Goal: Transaction & Acquisition: Book appointment/travel/reservation

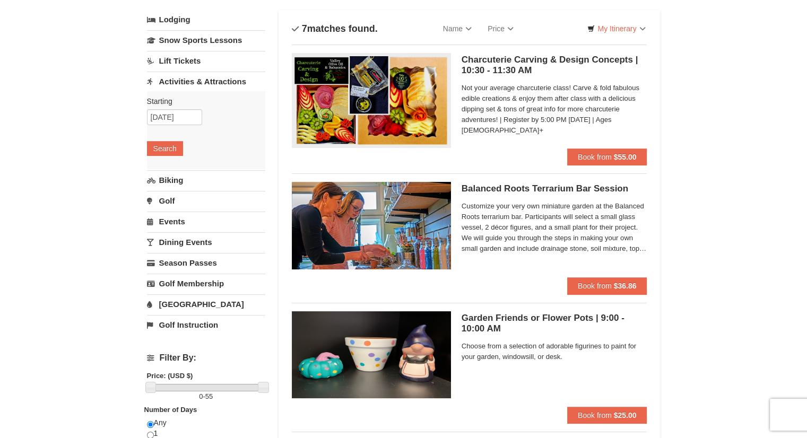
scroll to position [64, 0]
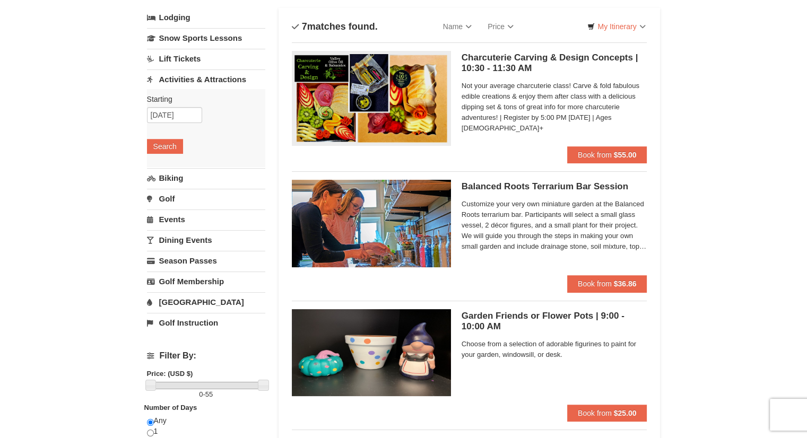
click at [168, 201] on link "Golf" at bounding box center [206, 199] width 118 height 20
click at [166, 191] on button "Search" at bounding box center [165, 187] width 36 height 15
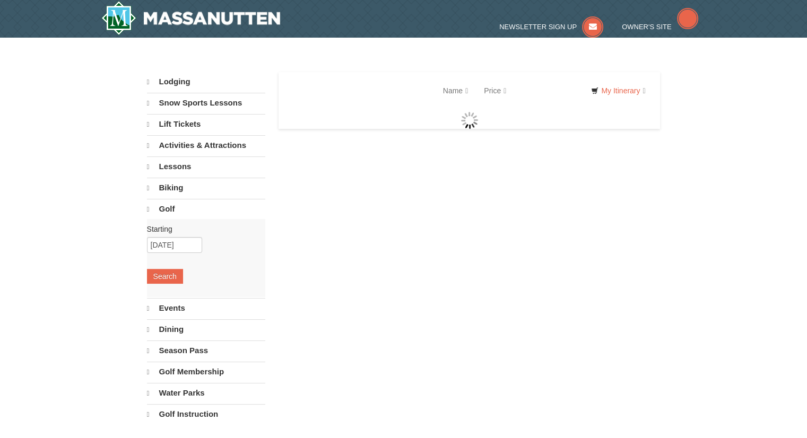
select select "9"
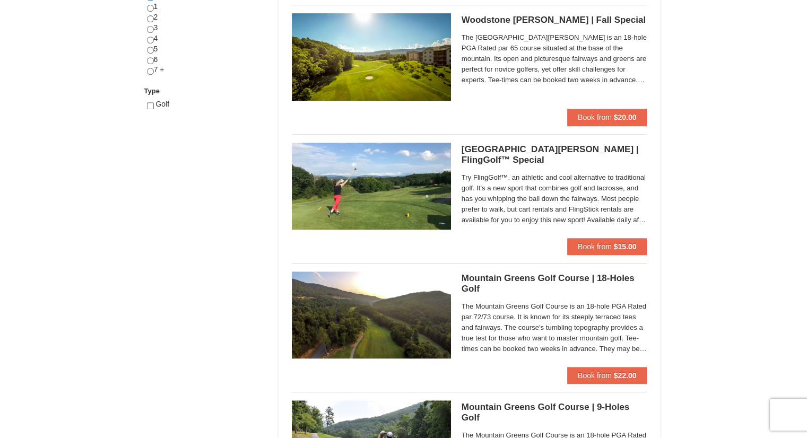
scroll to position [490, 0]
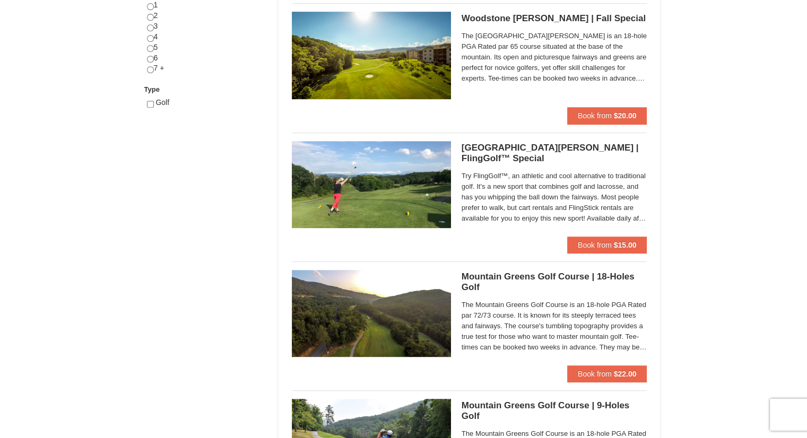
click at [469, 157] on h5 "Woodstone Meadows Golf Course | FlingGolf™ Special Woodstone Meadows Golf Course" at bounding box center [555, 153] width 186 height 21
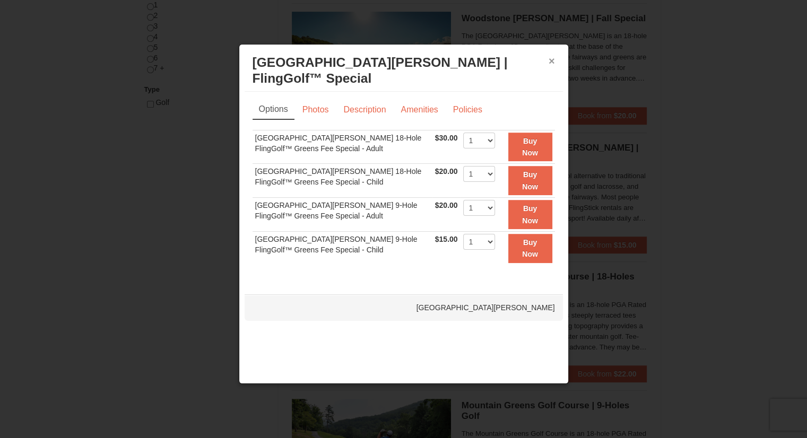
click at [549, 58] on button "×" at bounding box center [552, 61] width 6 height 11
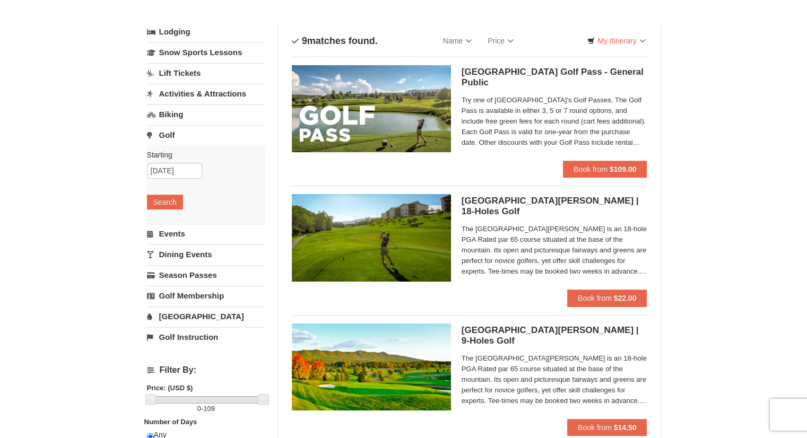
scroll to position [40, 0]
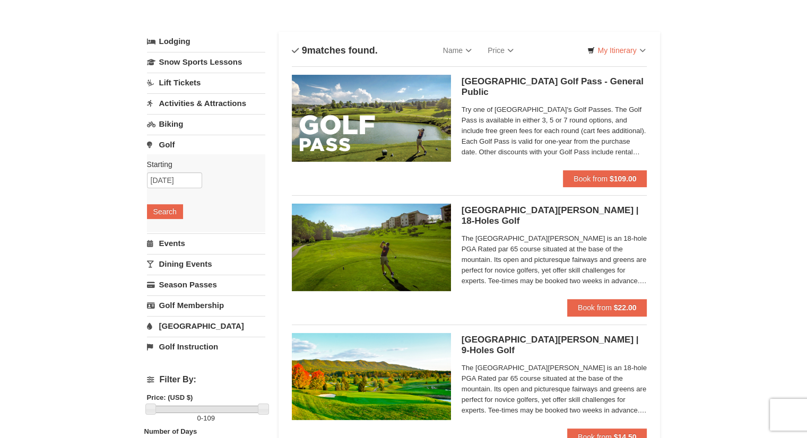
click at [178, 81] on link "Lift Tickets" at bounding box center [206, 83] width 118 height 20
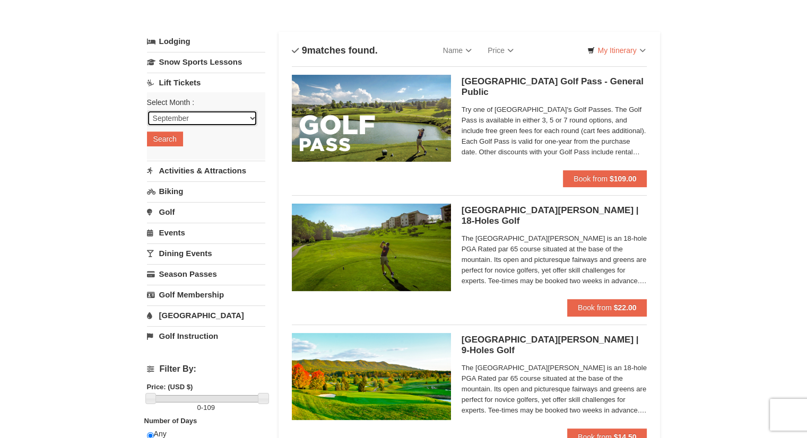
click at [250, 119] on select "September October November December January February March April May June July …" at bounding box center [202, 118] width 110 height 16
select select "10"
click at [147, 110] on select "September October November December January February March April May June July …" at bounding box center [202, 118] width 110 height 16
click at [168, 139] on button "Search" at bounding box center [165, 139] width 36 height 15
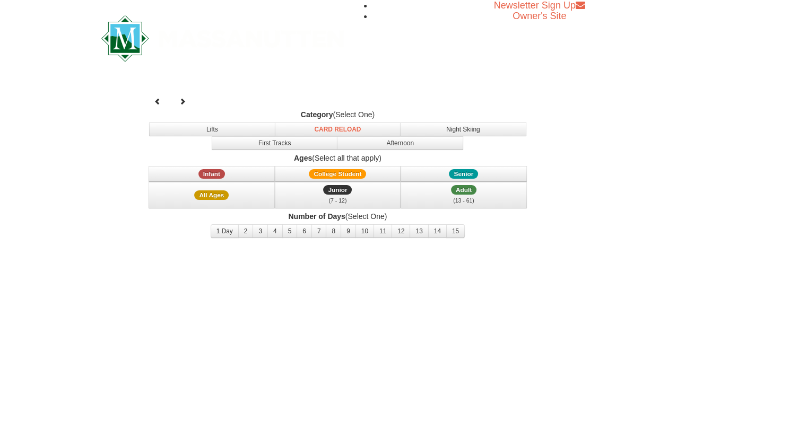
select select "10"
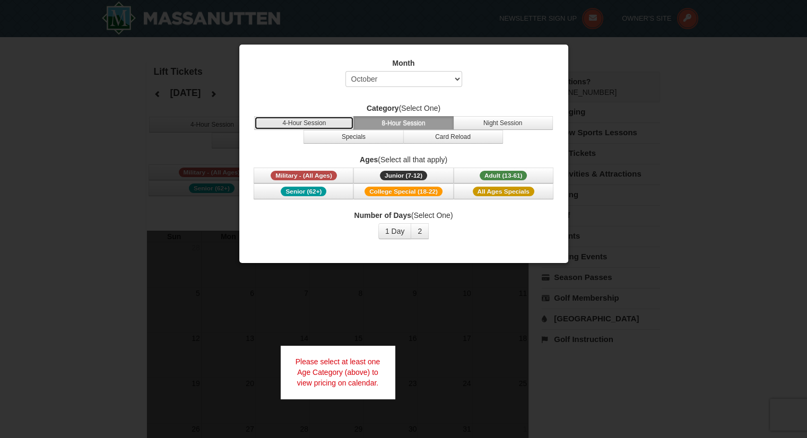
click at [316, 123] on button "4-Hour Session" at bounding box center [304, 123] width 100 height 14
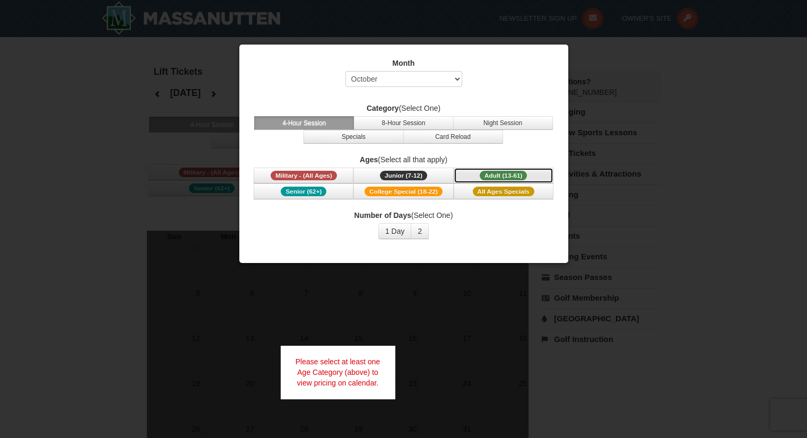
click at [486, 175] on span "Adult (13-61)" at bounding box center [504, 176] width 48 height 10
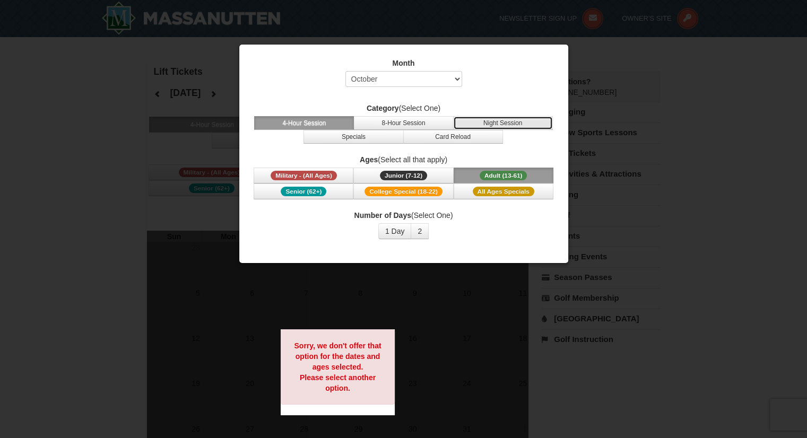
click at [499, 120] on button "Night Session" at bounding box center [503, 123] width 100 height 14
click at [494, 168] on button "Adult (13-61) (13 - 61)" at bounding box center [504, 176] width 100 height 16
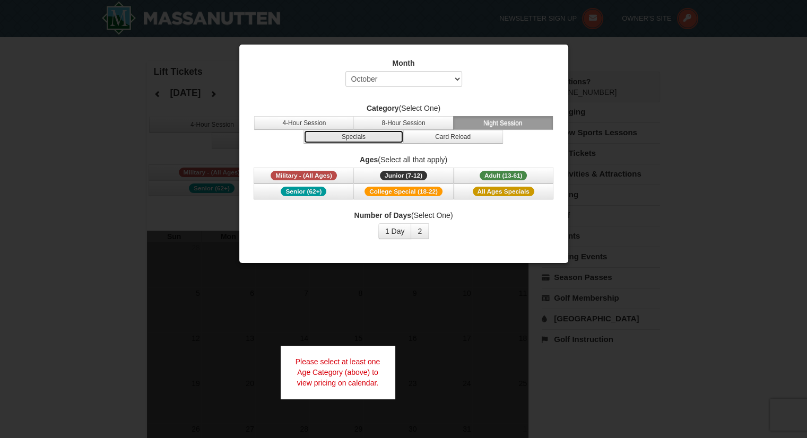
click at [383, 136] on button "Specials" at bounding box center [354, 137] width 100 height 14
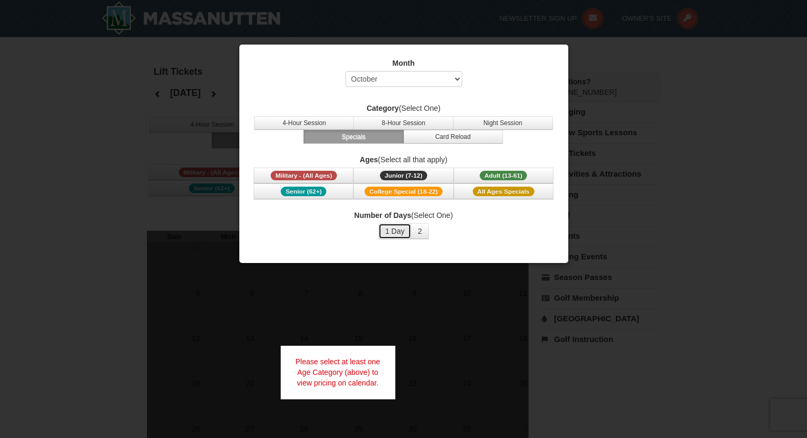
click at [399, 229] on button "1 Day" at bounding box center [394, 231] width 33 height 16
click at [516, 175] on span "Adult (13-61)" at bounding box center [504, 176] width 48 height 10
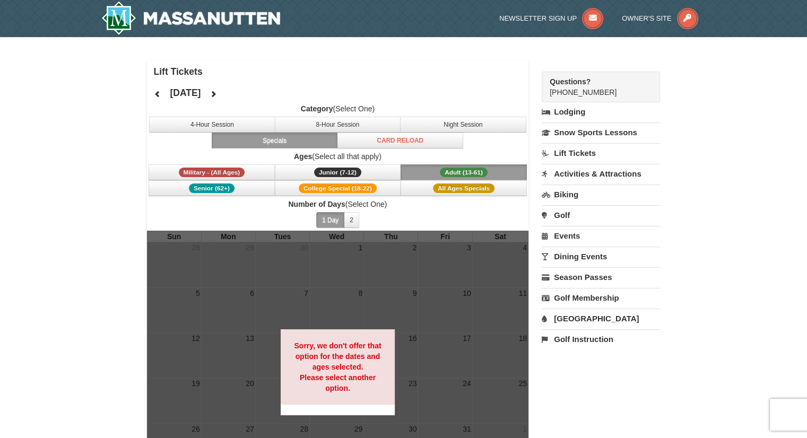
click at [452, 212] on span "Number of Days (Select One) 1 Day 2 3 4 5 6 7 8 9 10 11 12 13 14 15" at bounding box center [338, 215] width 382 height 32
click at [157, 98] on button at bounding box center [157, 94] width 21 height 16
click at [224, 93] on button at bounding box center [213, 94] width 21 height 16
click at [456, 169] on span "Adult (13-61)" at bounding box center [464, 173] width 48 height 10
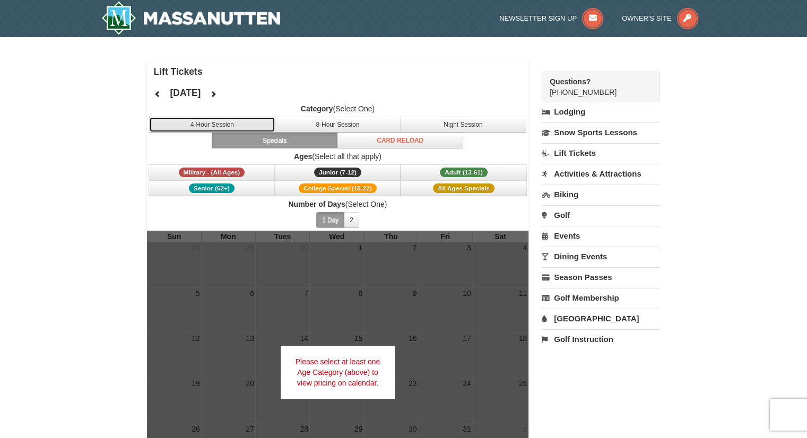
click at [220, 124] on button "4-Hour Session" at bounding box center [212, 125] width 126 height 16
click at [217, 95] on icon at bounding box center [213, 93] width 7 height 7
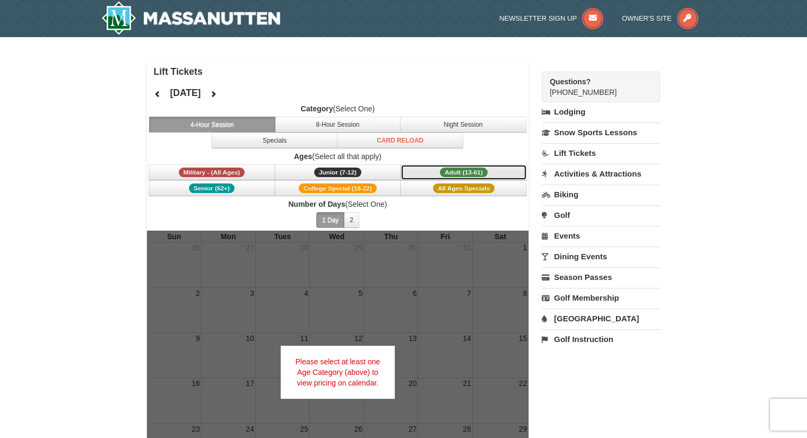
click at [459, 170] on span "Adult (13-61)" at bounding box center [464, 173] width 48 height 10
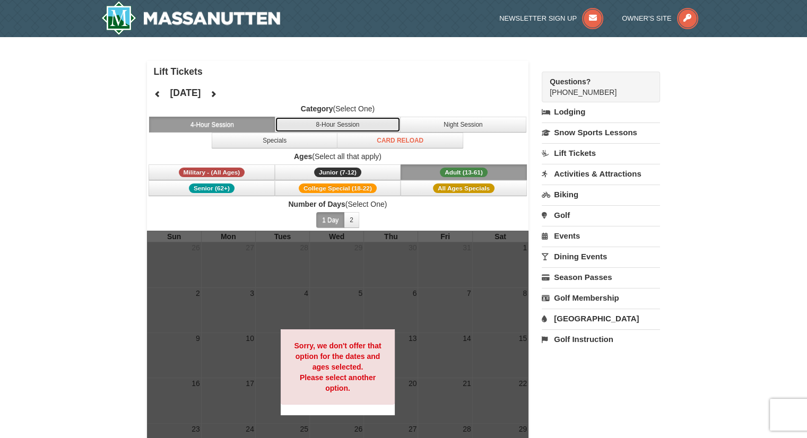
click at [340, 120] on button "8-Hour Session" at bounding box center [338, 125] width 126 height 16
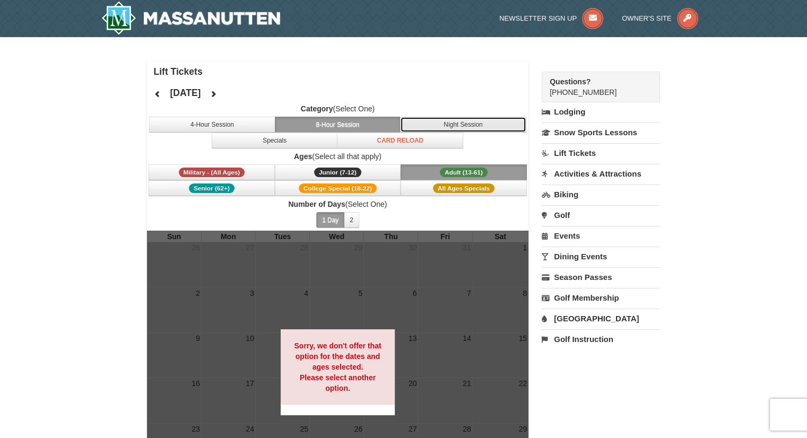
click at [445, 126] on button "Night Session" at bounding box center [463, 125] width 126 height 16
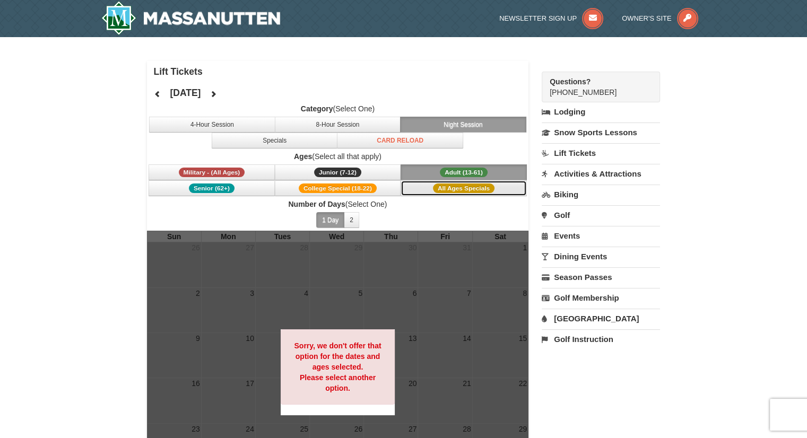
click at [424, 187] on button "All Ages Specials" at bounding box center [464, 188] width 126 height 16
click at [158, 90] on icon at bounding box center [157, 93] width 7 height 7
click at [568, 240] on link "Events" at bounding box center [601, 236] width 118 height 20
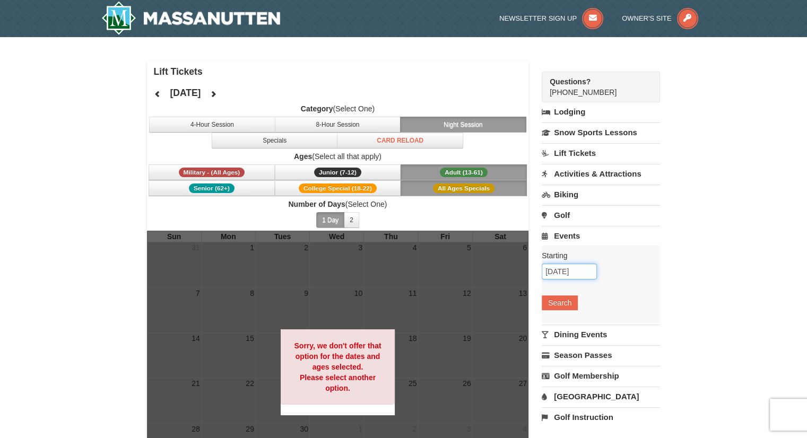
click at [584, 270] on input "09/10/2025" at bounding box center [569, 272] width 55 height 16
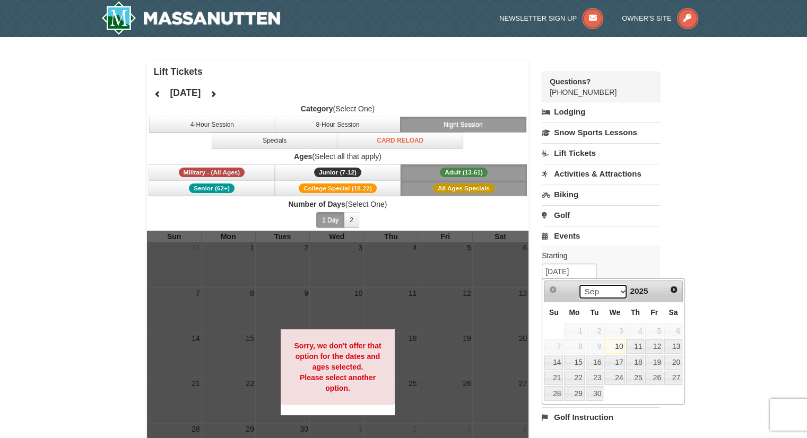
click at [619, 292] on select "Sep Oct Nov Dec" at bounding box center [603, 292] width 49 height 16
click at [620, 345] on link "8" at bounding box center [615, 347] width 21 height 15
type input "[DATE]"
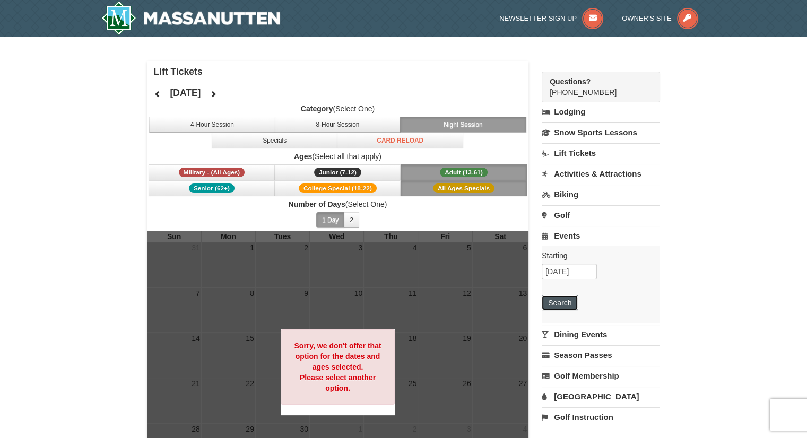
click at [551, 306] on button "Search" at bounding box center [560, 303] width 36 height 15
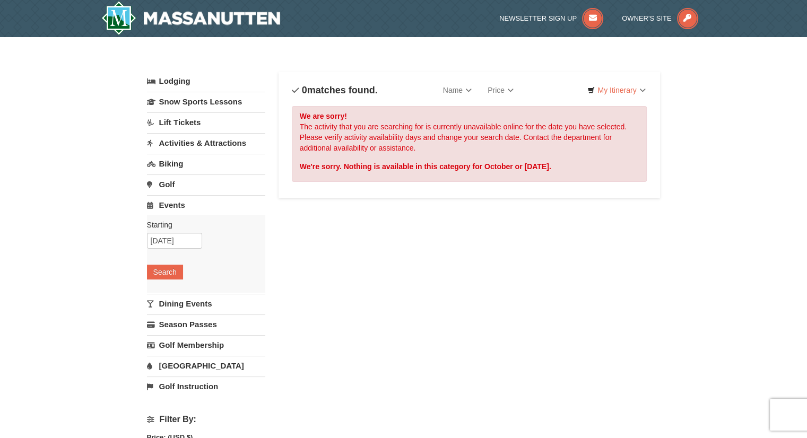
click at [172, 178] on link "Golf" at bounding box center [206, 185] width 118 height 20
click at [170, 247] on button "Search" at bounding box center [165, 251] width 36 height 15
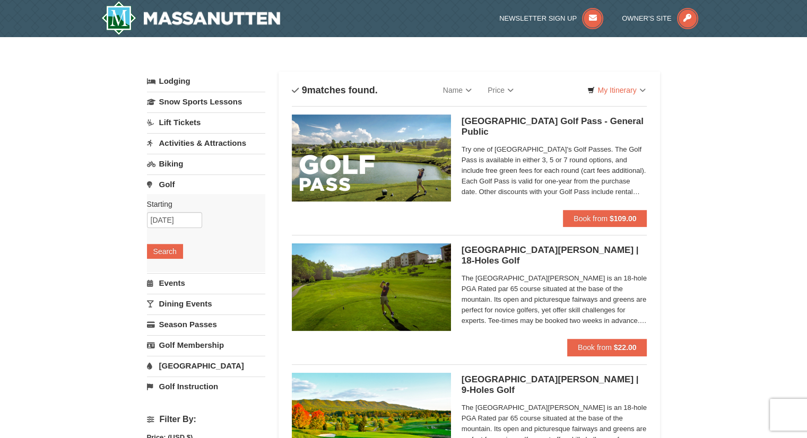
click at [179, 136] on link "Activities & Attractions" at bounding box center [206, 143] width 118 height 20
click at [163, 216] on button "Search" at bounding box center [165, 210] width 36 height 15
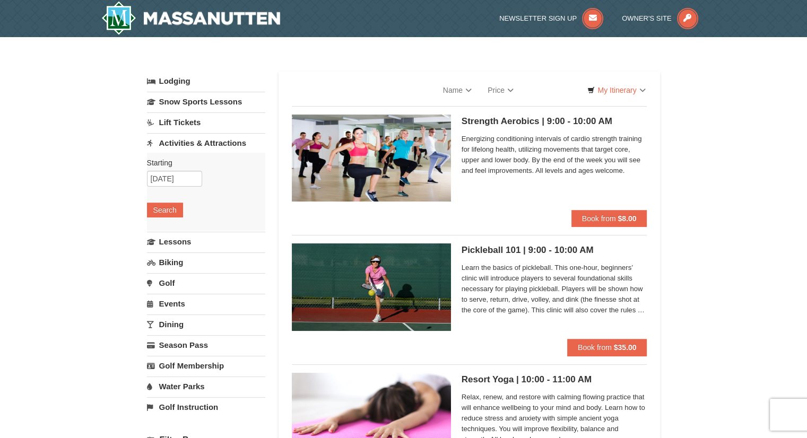
select select "9"
